Goal: Information Seeking & Learning: Learn about a topic

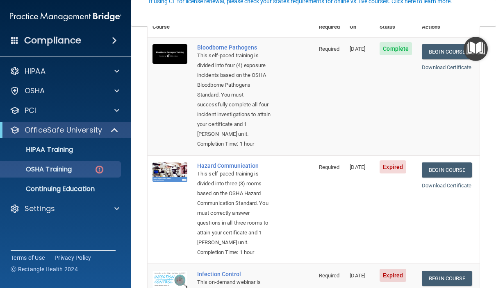
scroll to position [86, 0]
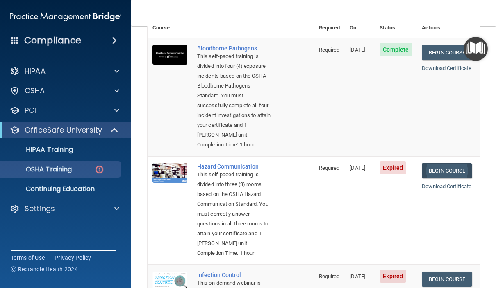
click at [455, 165] on link "Begin Course" at bounding box center [447, 170] width 50 height 15
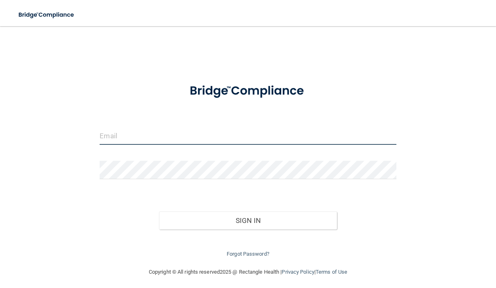
click at [151, 136] on input "email" at bounding box center [248, 136] width 296 height 18
type input "[EMAIL_ADDRESS][DOMAIN_NAME]"
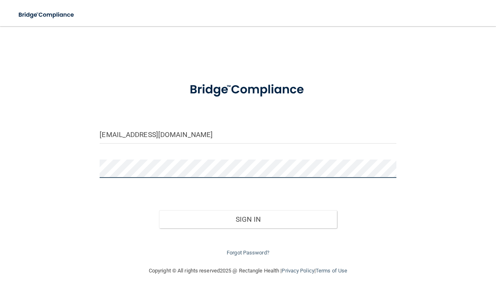
scroll to position [0, 0]
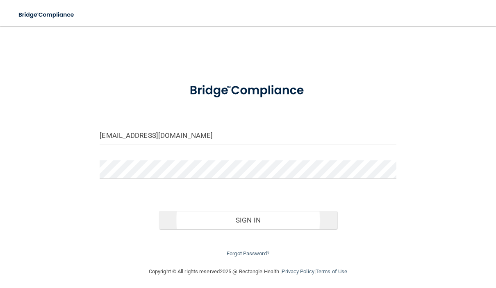
click at [263, 223] on button "Sign In" at bounding box center [248, 220] width 178 height 18
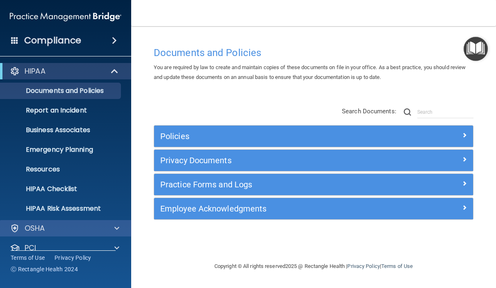
click at [114, 229] on div at bounding box center [115, 229] width 20 height 10
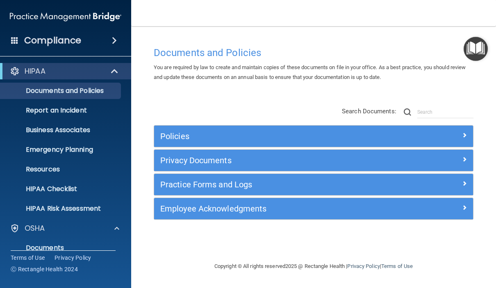
click at [117, 40] on span at bounding box center [114, 41] width 5 height 10
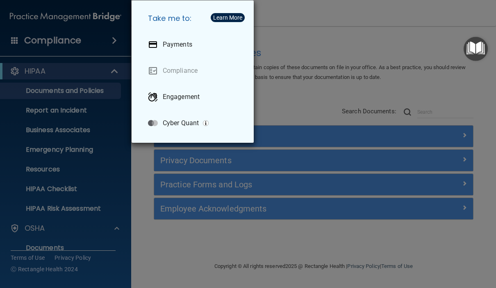
click at [13, 121] on div "Take me to: Payments Compliance Engagement Cyber Quant" at bounding box center [248, 144] width 496 height 288
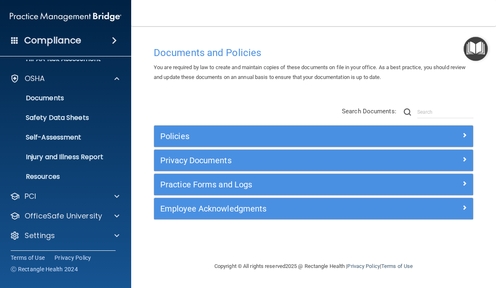
scroll to position [150, 0]
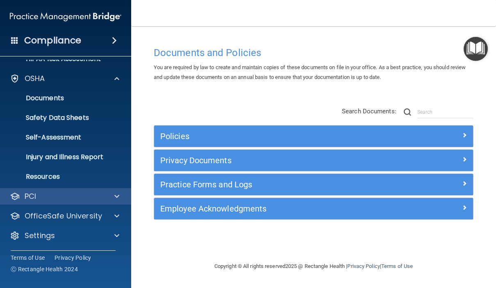
click at [30, 195] on p "PCI" at bounding box center [30, 197] width 11 height 10
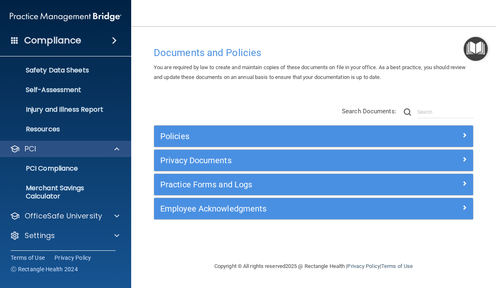
scroll to position [197, 0]
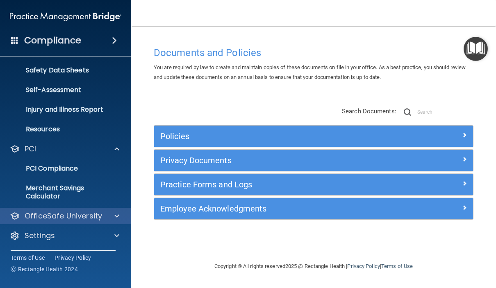
click at [36, 218] on p "OfficeSafe University" at bounding box center [63, 216] width 77 height 10
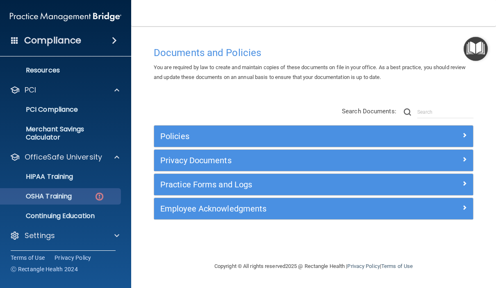
click at [43, 198] on p "OSHA Training" at bounding box center [38, 197] width 66 height 8
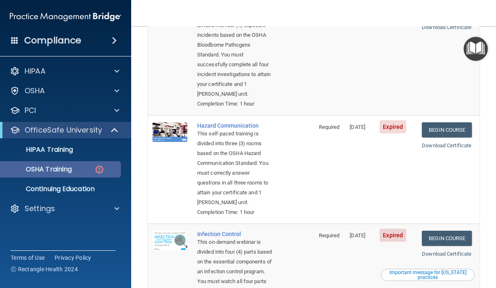
scroll to position [139, 0]
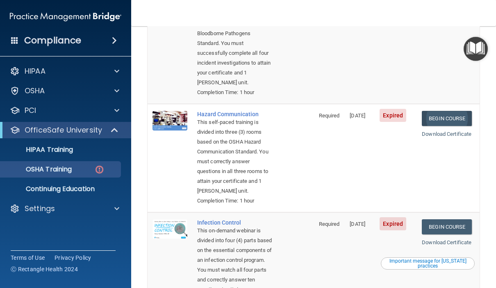
click at [455, 112] on link "Begin Course" at bounding box center [447, 118] width 50 height 15
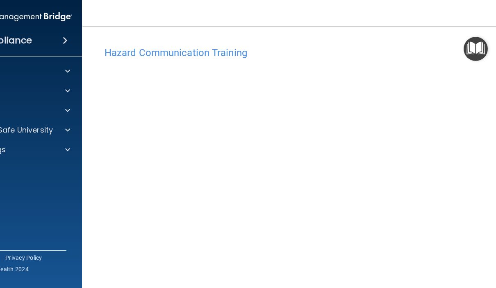
click at [140, 52] on h4 "Hazard Communication Training" at bounding box center [313, 53] width 418 height 11
click at [166, 53] on h4 "Hazard Communication Training" at bounding box center [313, 53] width 418 height 11
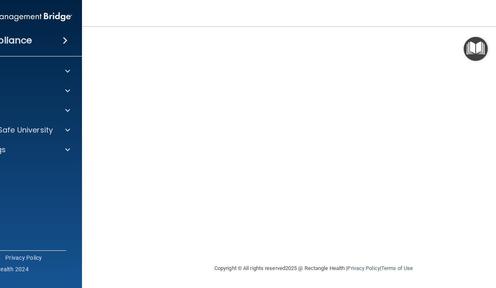
scroll to position [80, 0]
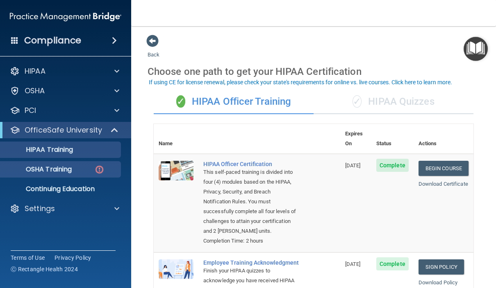
click at [43, 175] on link "OSHA Training" at bounding box center [56, 169] width 129 height 16
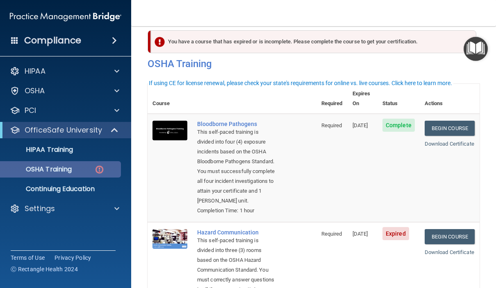
scroll to position [3, 0]
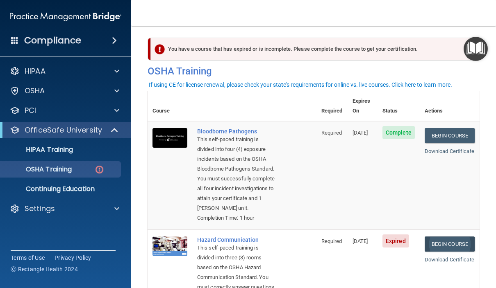
click at [456, 246] on link "Begin Course" at bounding box center [449, 244] width 50 height 15
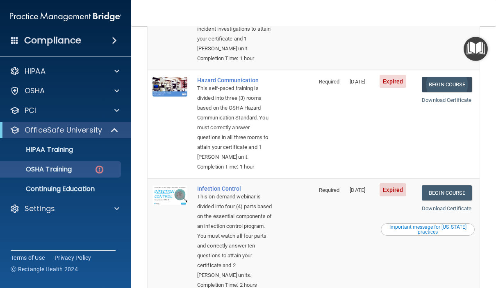
scroll to position [165, 0]
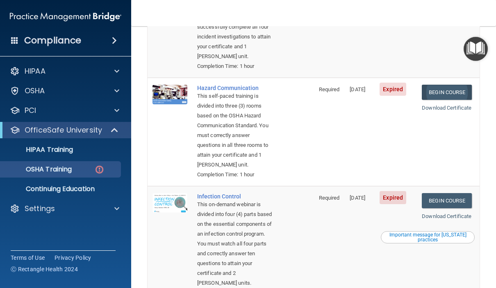
click at [456, 88] on link "Begin Course" at bounding box center [447, 92] width 50 height 15
click at [465, 91] on link "Begin Course" at bounding box center [447, 92] width 50 height 15
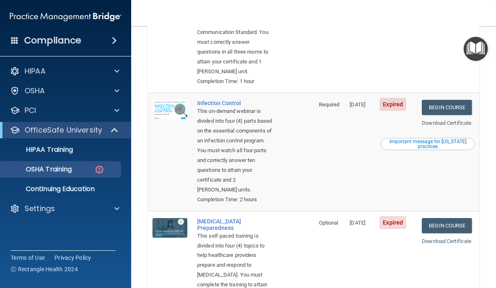
scroll to position [255, 0]
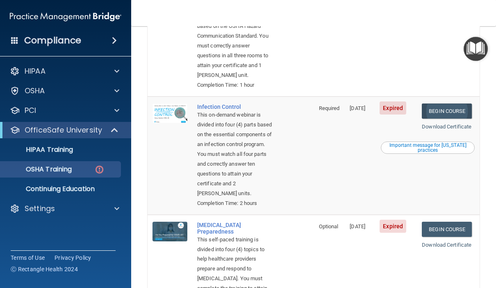
click at [456, 104] on link "Begin Course" at bounding box center [447, 111] width 50 height 15
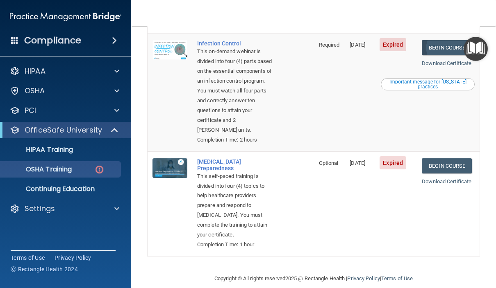
scroll to position [318, 0]
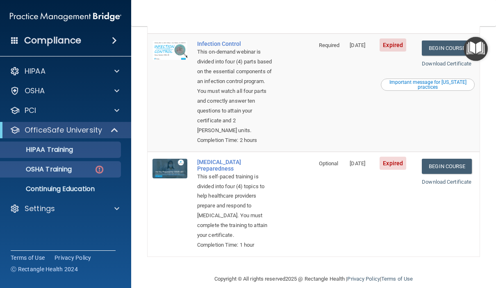
click at [48, 149] on p "HIPAA Training" at bounding box center [39, 150] width 68 height 8
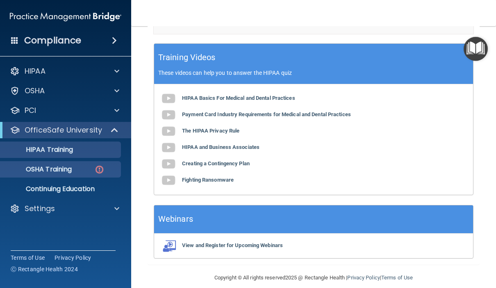
click at [58, 170] on p "OSHA Training" at bounding box center [38, 170] width 66 height 8
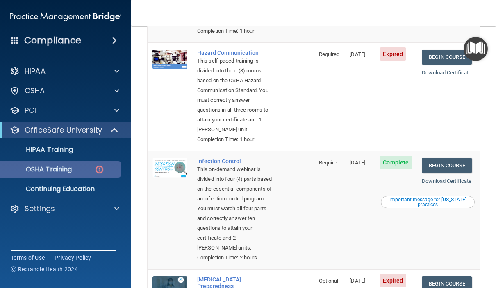
scroll to position [200, 0]
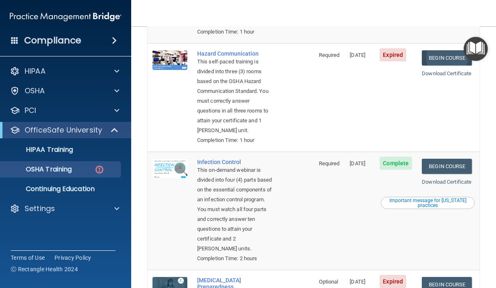
click at [446, 55] on link "Begin Course" at bounding box center [447, 57] width 50 height 15
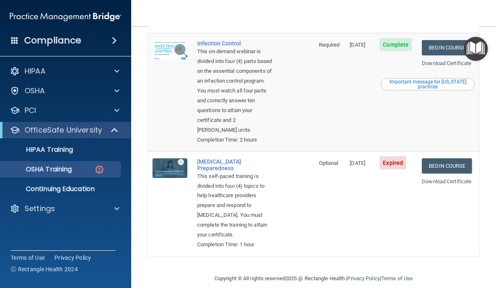
scroll to position [318, 0]
click at [459, 165] on link "Begin Course" at bounding box center [447, 166] width 50 height 15
click at [116, 42] on span at bounding box center [114, 41] width 5 height 10
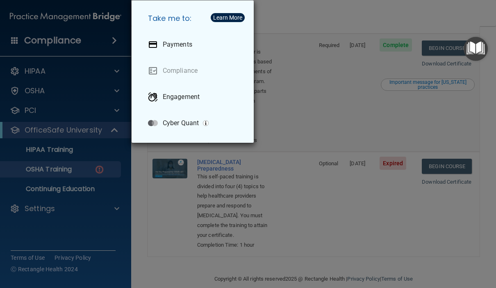
click at [288, 113] on div "Take me to: Payments Compliance Engagement Cyber Quant" at bounding box center [248, 144] width 496 height 288
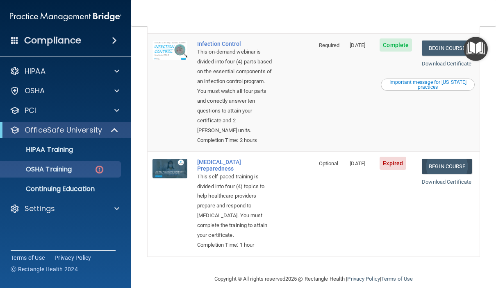
click at [445, 159] on link "Begin Course" at bounding box center [447, 166] width 50 height 15
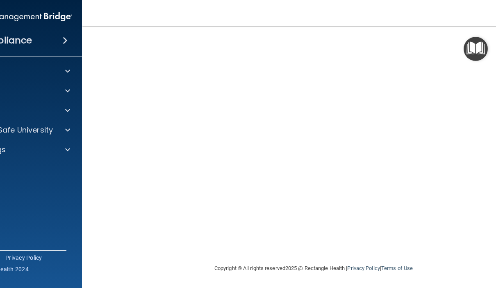
scroll to position [80, 0]
click at [454, 266] on div "Copyright © All rights reserved 2025 @ Rectangle Health | Privacy Policy | Term…" at bounding box center [313, 269] width 299 height 26
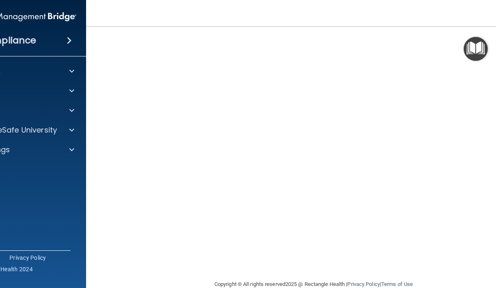
scroll to position [46, 0]
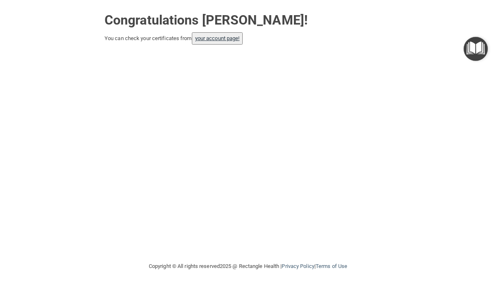
click at [222, 35] on link "your account page!" at bounding box center [217, 38] width 45 height 6
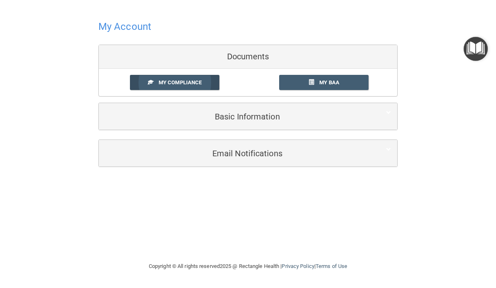
click at [190, 85] on span "My Compliance" at bounding box center [180, 82] width 43 height 6
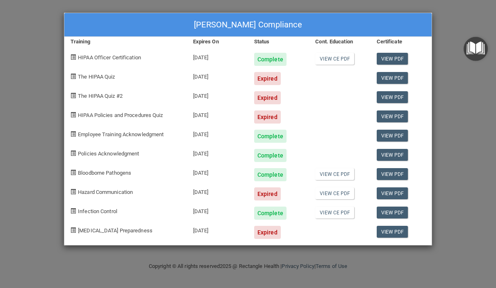
click at [36, 86] on div "Melissa Mayes's Compliance Training Expires On Status Cont. Education Certifica…" at bounding box center [248, 144] width 496 height 288
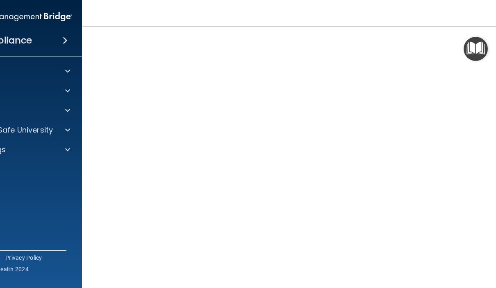
scroll to position [49, 0]
click at [474, 50] on img "Open Resource Center" at bounding box center [475, 49] width 24 height 24
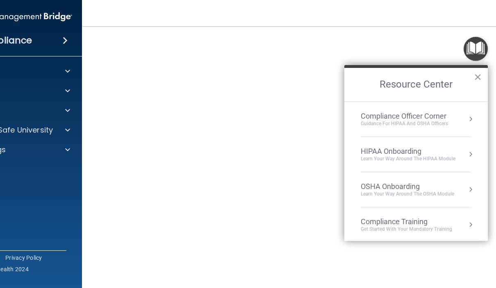
click at [479, 77] on button "×" at bounding box center [478, 76] width 8 height 13
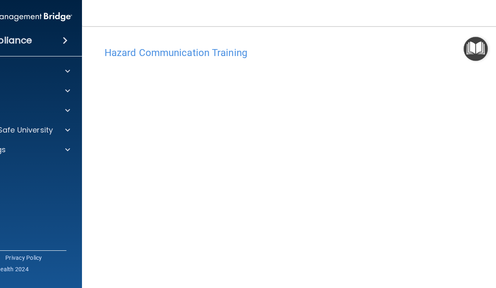
scroll to position [0, 0]
click at [103, 187] on div "Hazard Communication Training This course doesn’t expire until [DATE]. Are you …" at bounding box center [313, 194] width 430 height 302
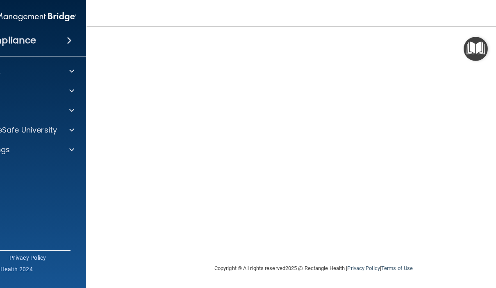
scroll to position [62, 0]
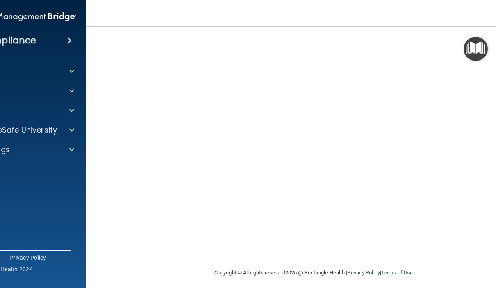
scroll to position [56, 0]
click at [480, 52] on img "Open Resource Center" at bounding box center [475, 49] width 24 height 24
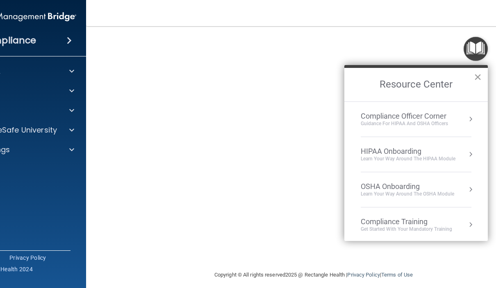
click at [480, 81] on button "×" at bounding box center [478, 76] width 8 height 13
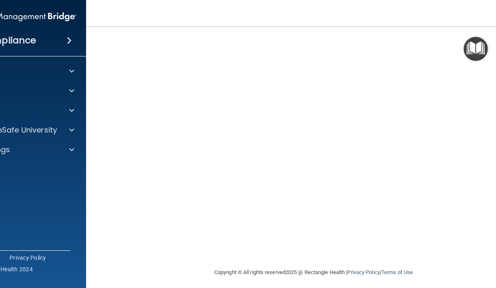
scroll to position [59, 0]
